Goal: Transaction & Acquisition: Book appointment/travel/reservation

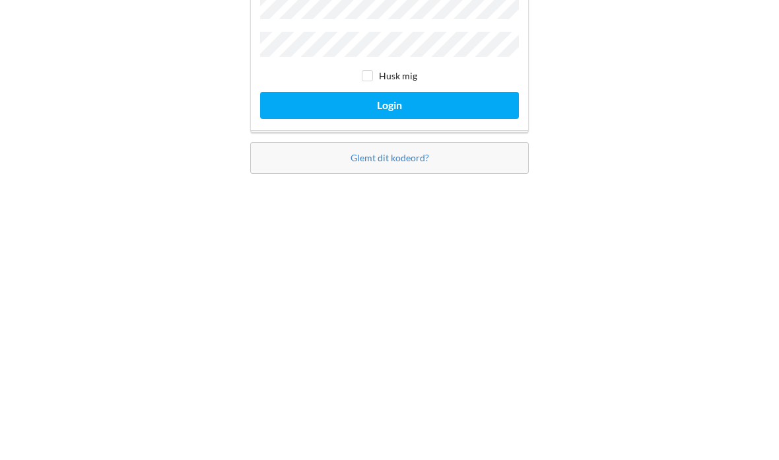
click at [363, 233] on input "checkbox" at bounding box center [367, 238] width 11 height 11
checkbox input "true"
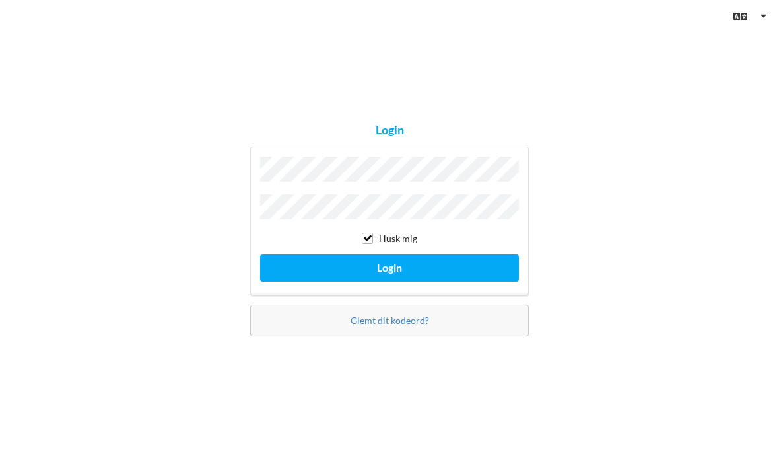
click at [390, 254] on button "Login" at bounding box center [389, 267] width 259 height 27
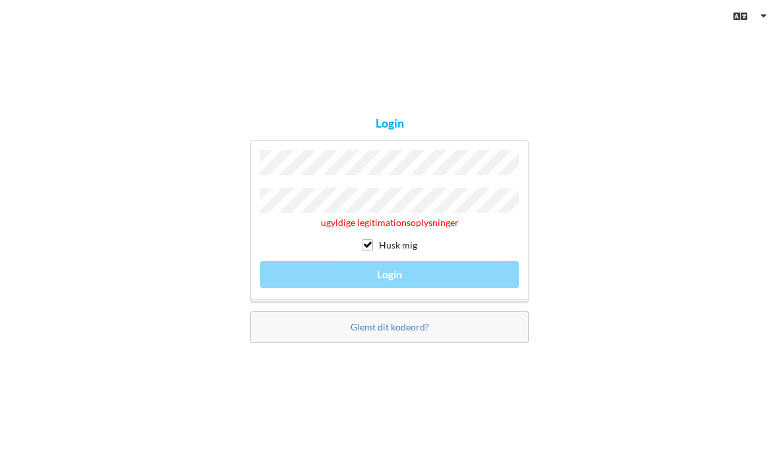
click at [392, 321] on link "Glemt dit kodeord?" at bounding box center [390, 326] width 79 height 11
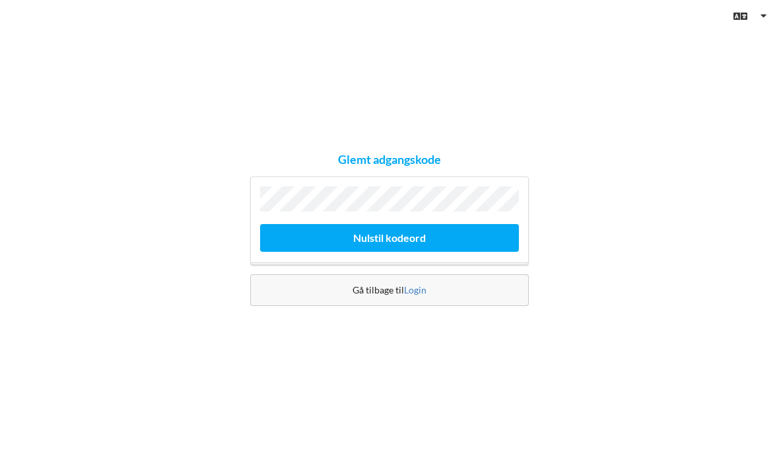
click at [396, 224] on button "Nulstil kodeord" at bounding box center [389, 237] width 259 height 27
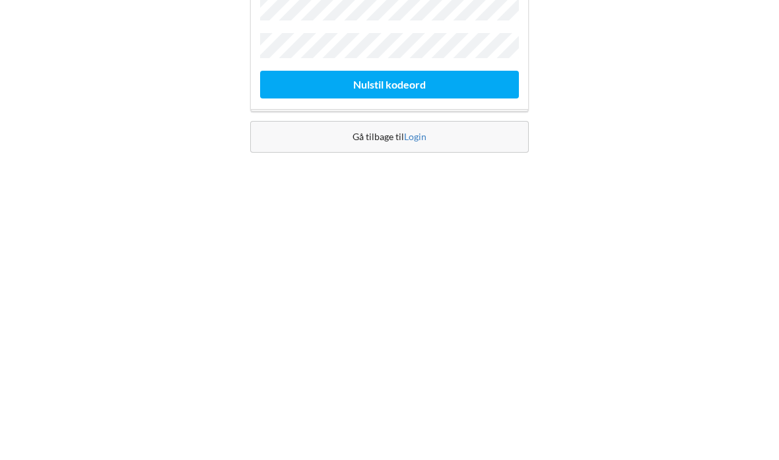
click at [402, 262] on button "Nulstil kodeord" at bounding box center [389, 275] width 259 height 27
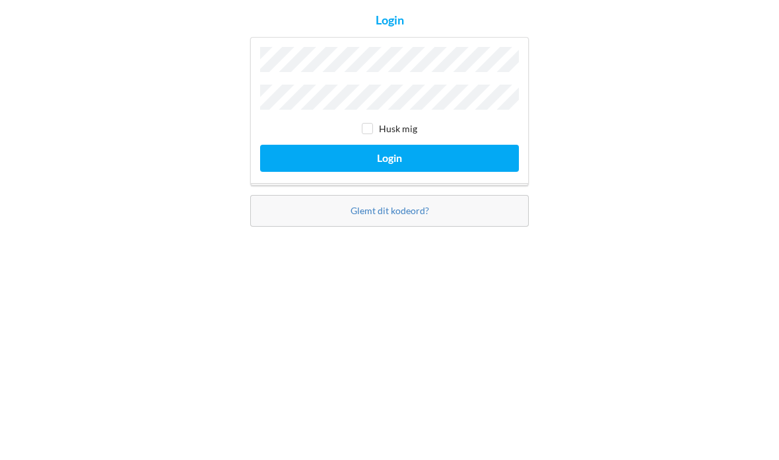
click at [369, 233] on input "checkbox" at bounding box center [367, 238] width 11 height 11
checkbox input "true"
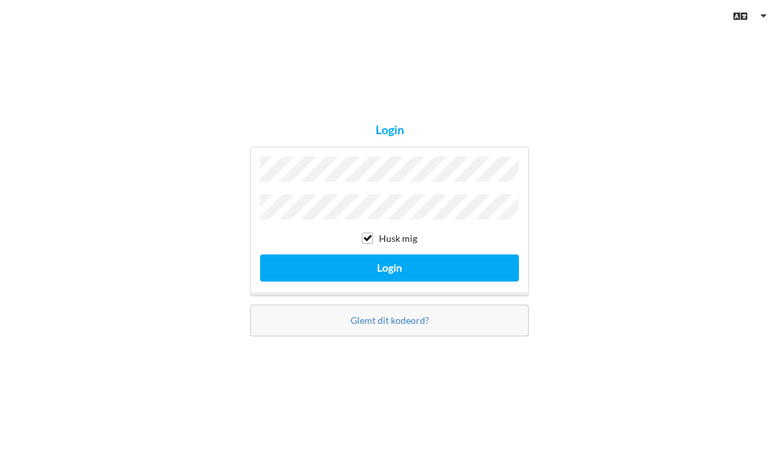
click at [396, 254] on button "Login" at bounding box center [389, 267] width 259 height 27
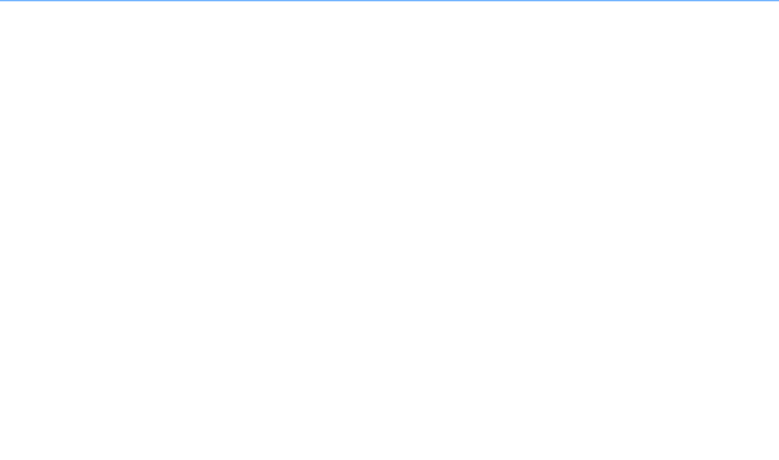
scroll to position [18, 0]
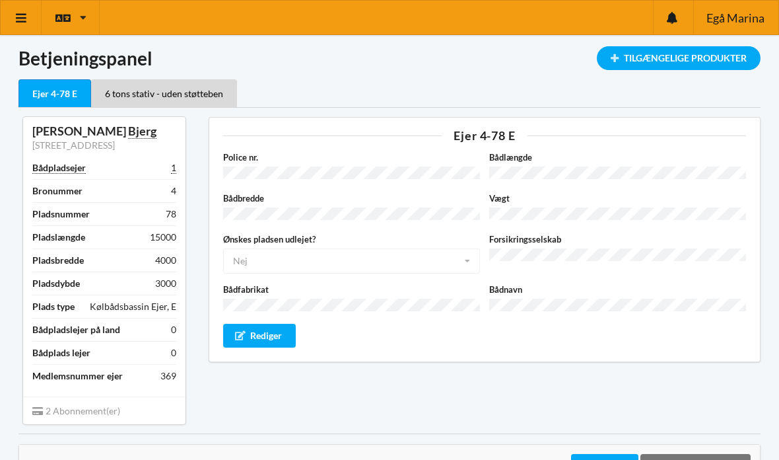
click at [22, 17] on icon at bounding box center [22, 18] width 14 height 12
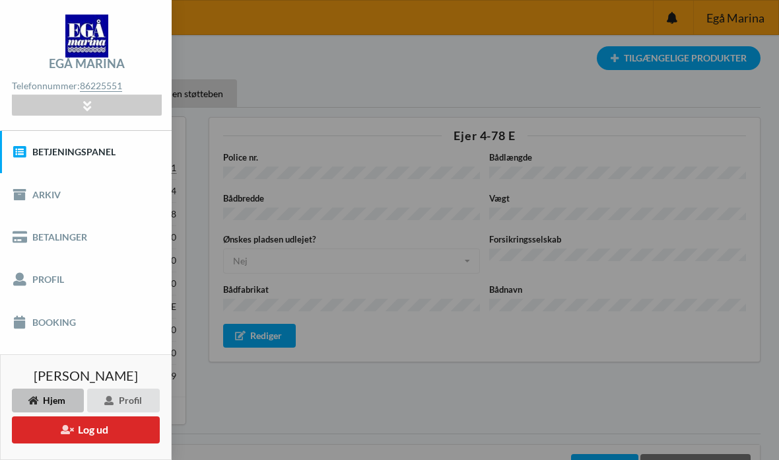
click at [65, 317] on link "Booking" at bounding box center [86, 322] width 172 height 42
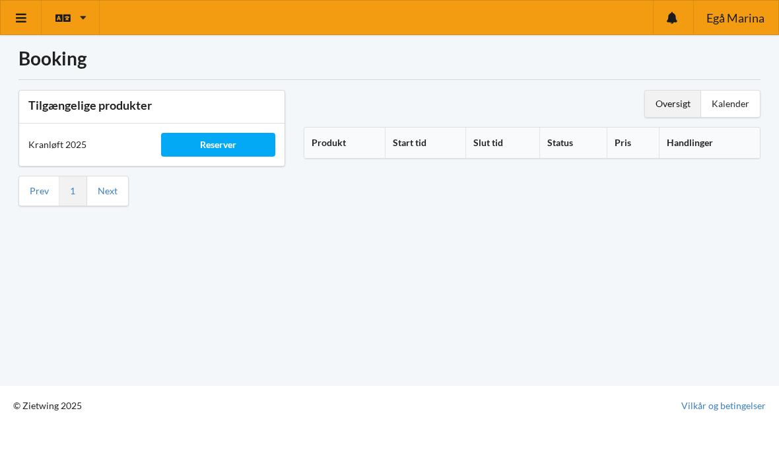
click at [225, 140] on div "Reserver" at bounding box center [218, 145] width 114 height 24
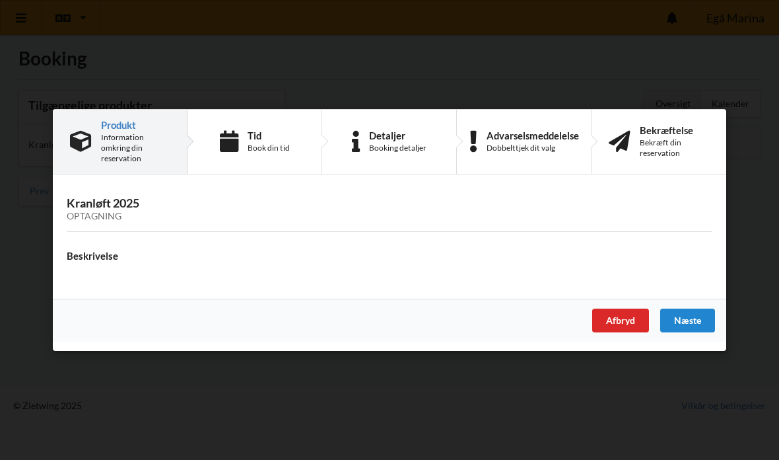
click at [696, 316] on div "Næste" at bounding box center [688, 320] width 55 height 24
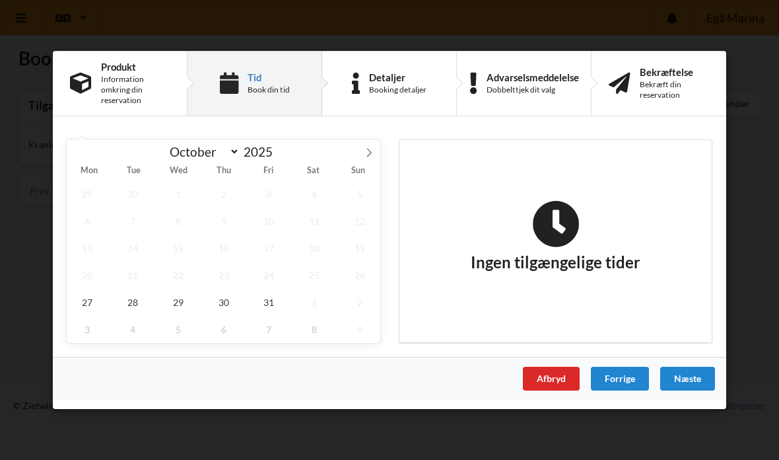
click at [684, 317] on div "Ingen tilgængelige tider" at bounding box center [556, 241] width 312 height 202
click at [89, 306] on span "27" at bounding box center [87, 302] width 41 height 27
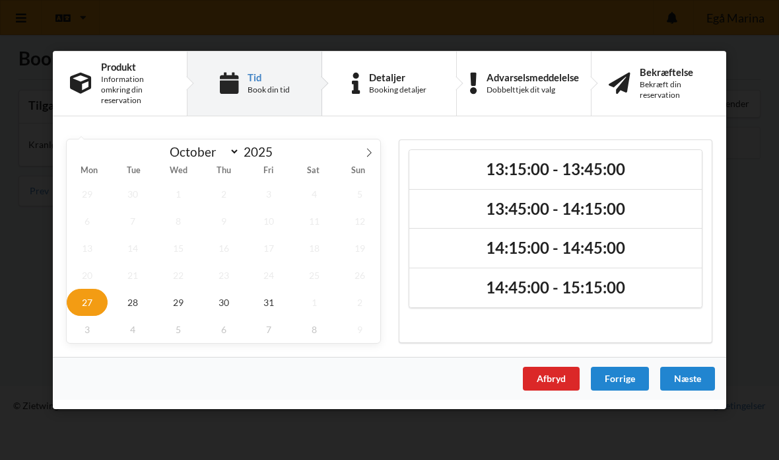
click at [556, 170] on h2 "13:15:00 - 13:45:00" at bounding box center [556, 169] width 274 height 20
click at [687, 378] on div "Næste" at bounding box center [688, 379] width 55 height 24
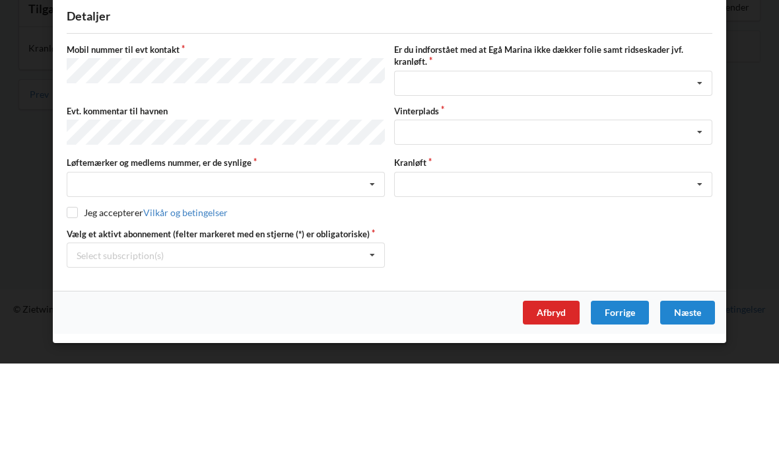
scroll to position [26, 0]
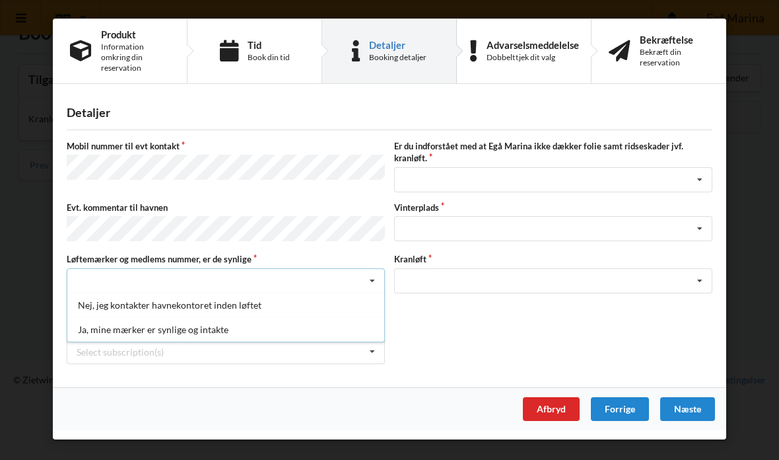
click at [170, 325] on div "Ja, mine mærker er synlige og intakte" at bounding box center [225, 329] width 317 height 24
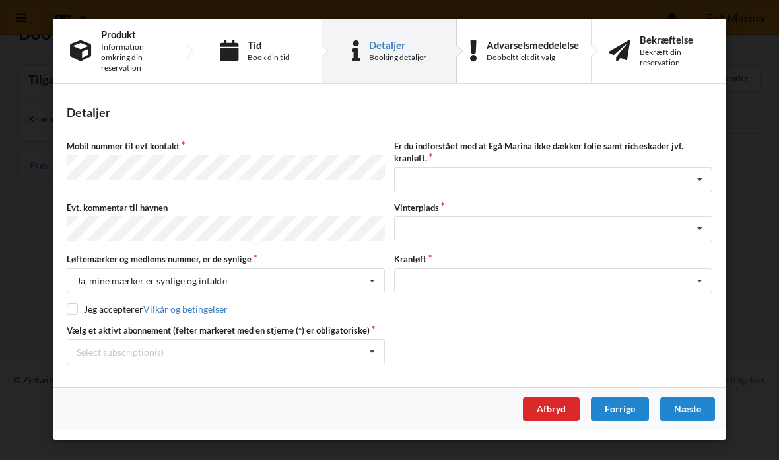
click at [76, 308] on input "checkbox" at bounding box center [72, 308] width 11 height 11
checkbox input "true"
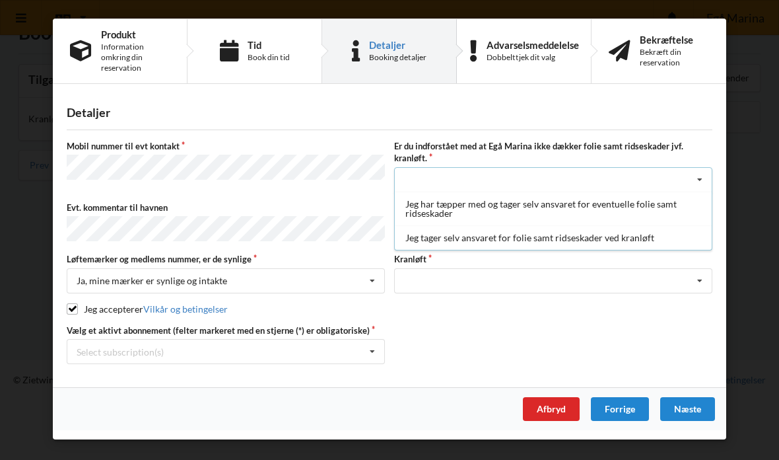
click at [534, 238] on div "Jeg tager selv ansvaret for folie samt ridseskader ved kranløft" at bounding box center [553, 237] width 317 height 24
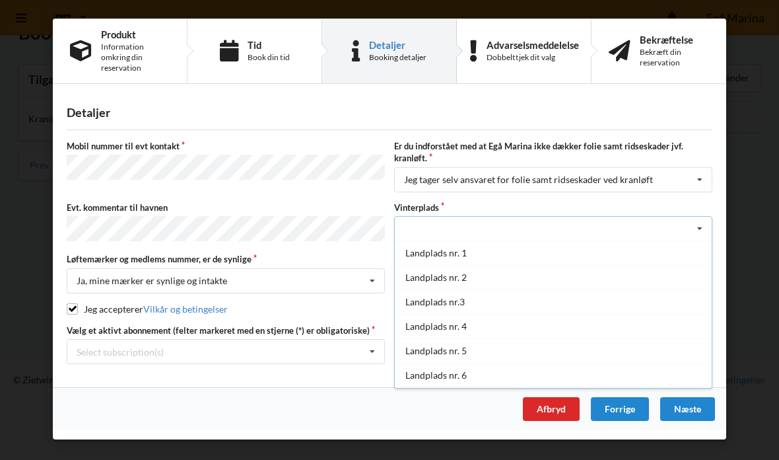
click at [473, 275] on div "Landplads nr. 2" at bounding box center [553, 277] width 317 height 24
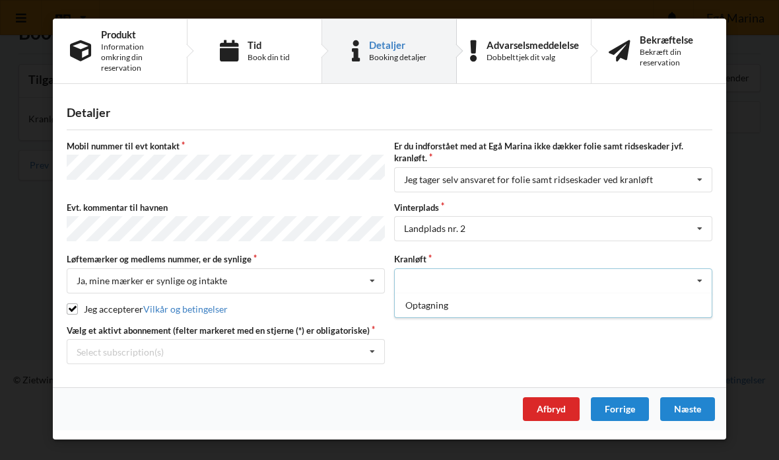
click at [458, 304] on div "Optagning" at bounding box center [553, 305] width 317 height 24
click at [696, 404] on div "Næste" at bounding box center [688, 409] width 55 height 24
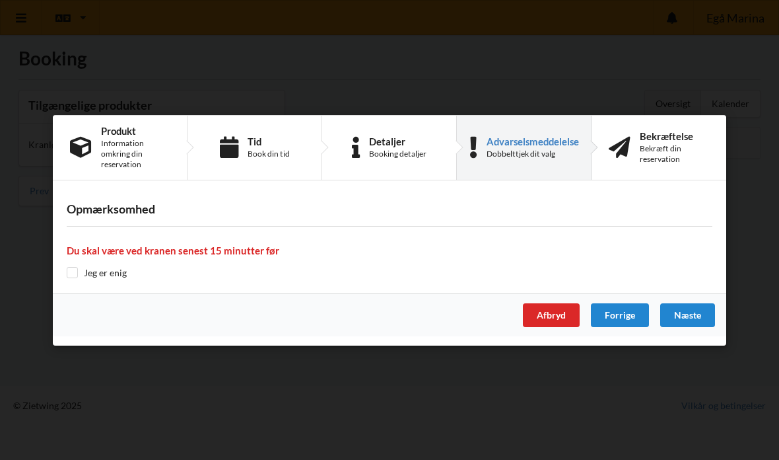
scroll to position [18, 0]
click at [73, 275] on input "checkbox" at bounding box center [72, 272] width 11 height 11
checkbox input "true"
click at [687, 315] on div "Næste" at bounding box center [688, 315] width 55 height 24
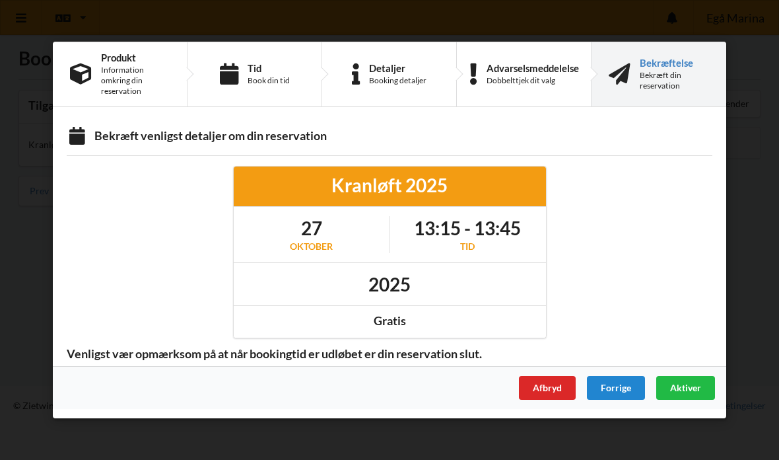
click at [688, 384] on span "Aktiver" at bounding box center [685, 387] width 31 height 11
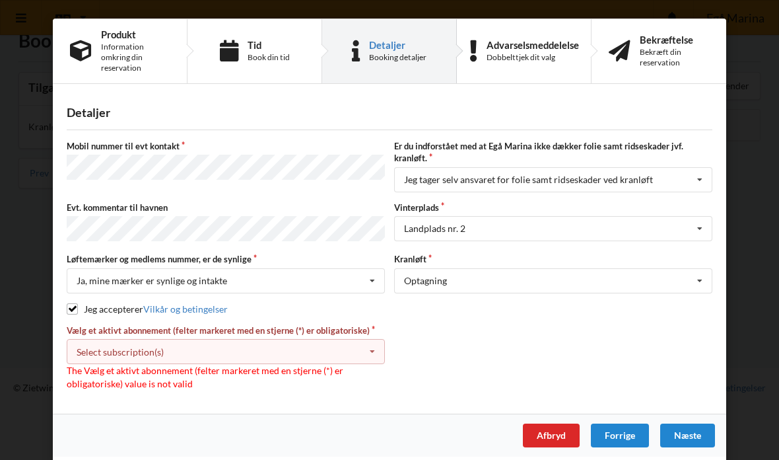
click at [374, 347] on icon at bounding box center [373, 352] width 20 height 24
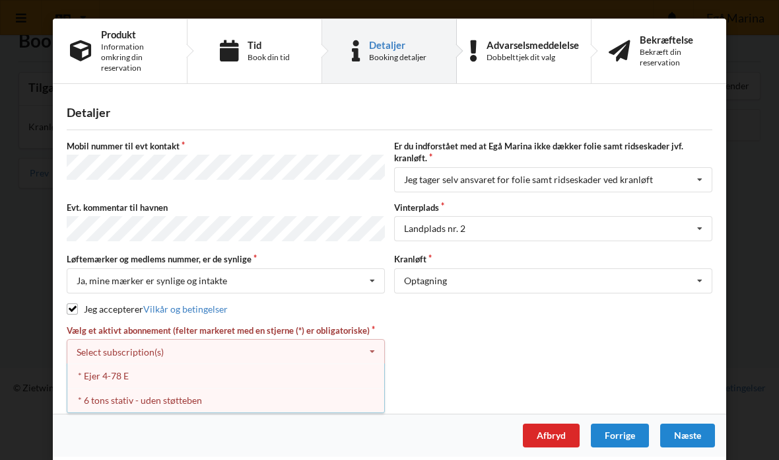
click at [113, 373] on div "* Ejer 4-78 E" at bounding box center [225, 375] width 317 height 24
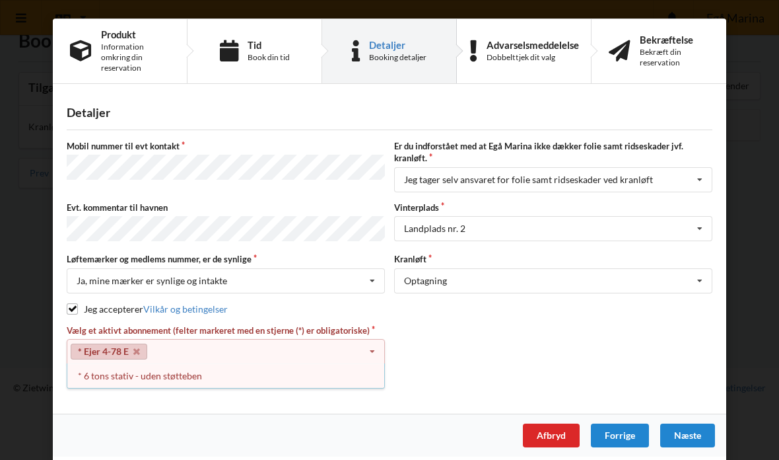
click at [470, 346] on div "Vælg et aktivt abonnement (felter markeret med en stjerne (*) er obligatoriske)…" at bounding box center [389, 356] width 655 height 65
click at [698, 424] on div "Næste" at bounding box center [688, 435] width 55 height 24
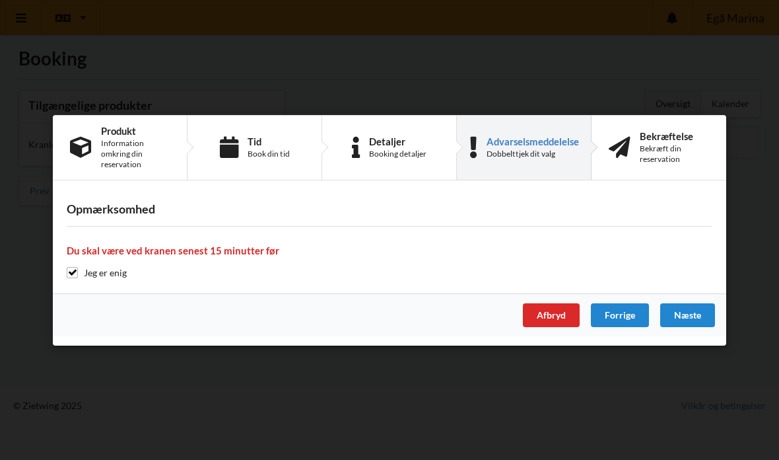
click at [696, 314] on div "Næste" at bounding box center [688, 315] width 55 height 24
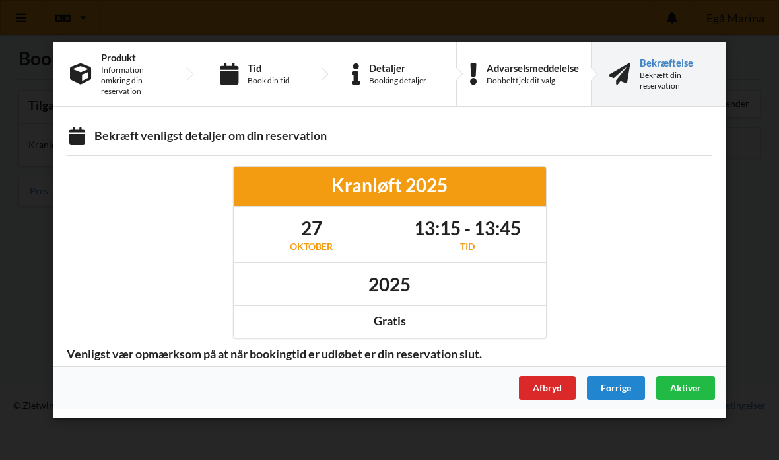
click at [691, 380] on div "Aktiver" at bounding box center [686, 388] width 59 height 24
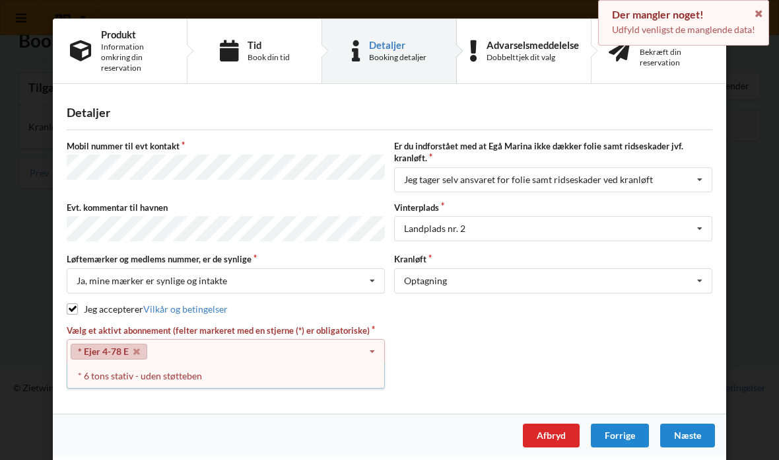
click at [149, 365] on div "* 6 tons stativ - uden støtteben" at bounding box center [225, 375] width 317 height 24
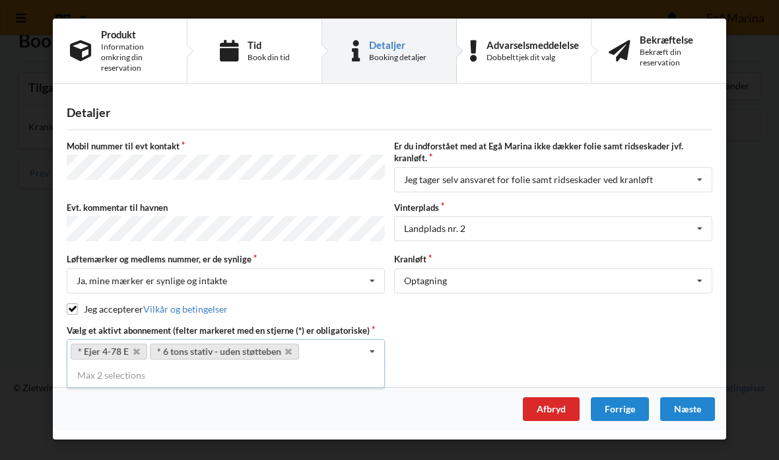
click at [698, 398] on div "Næste" at bounding box center [688, 409] width 55 height 24
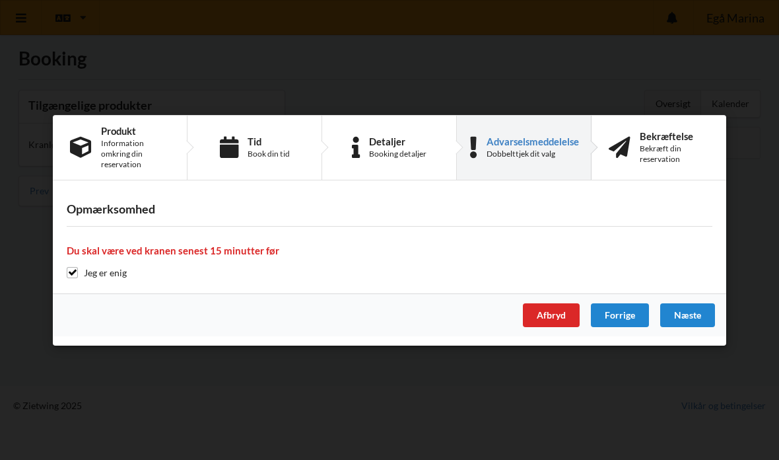
click at [702, 309] on div "Næste" at bounding box center [688, 315] width 55 height 24
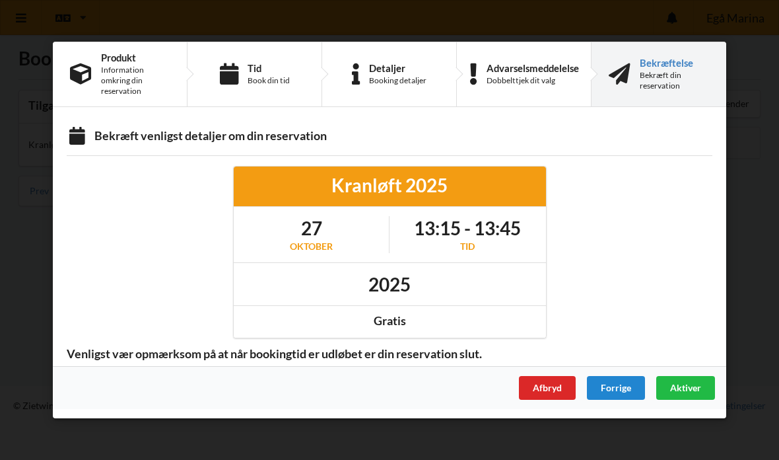
click at [690, 380] on div "Aktiver" at bounding box center [686, 388] width 59 height 24
